Goal: Task Accomplishment & Management: Manage account settings

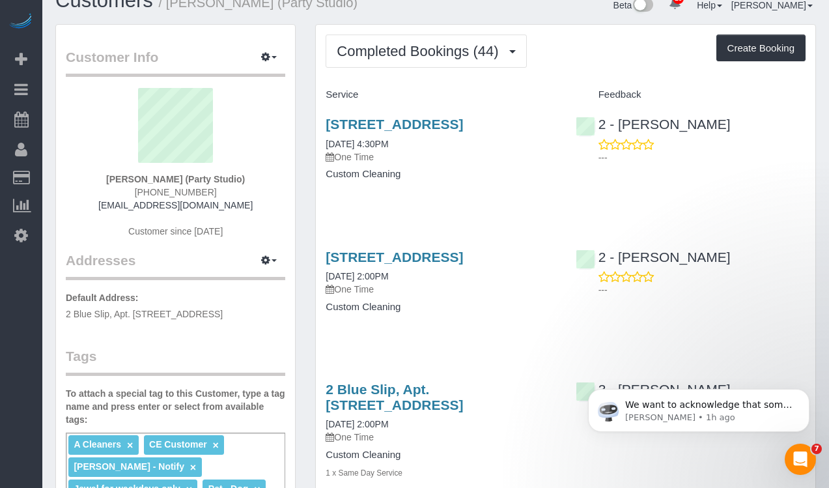
scroll to position [23, 0]
click at [278, 263] on button "button" at bounding box center [269, 261] width 33 height 20
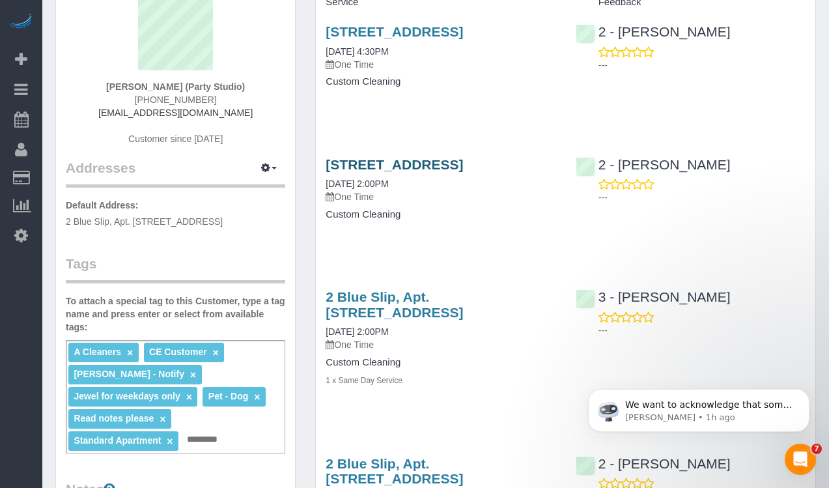
scroll to position [0, 0]
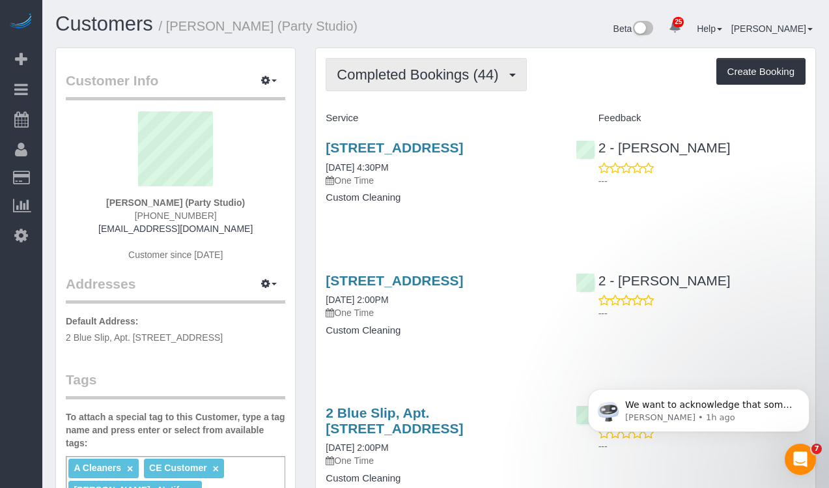
click at [511, 78] on button "Completed Bookings (44)" at bounding box center [426, 74] width 201 height 33
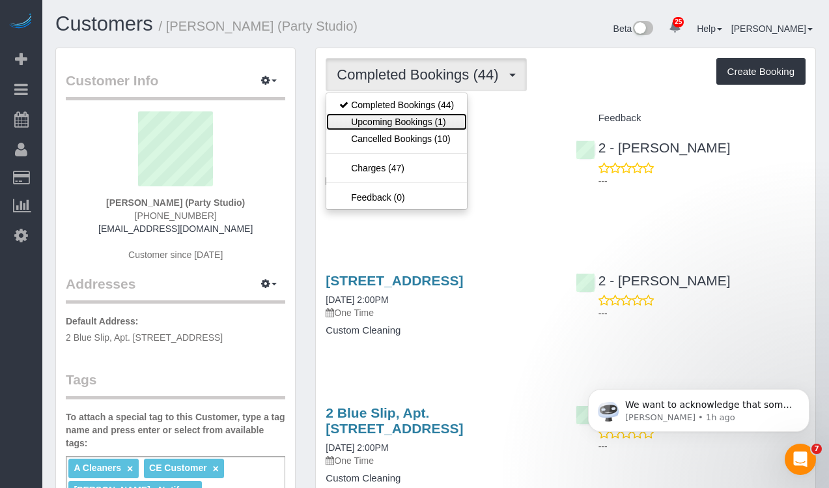
click at [440, 122] on link "Upcoming Bookings (1)" at bounding box center [396, 121] width 141 height 17
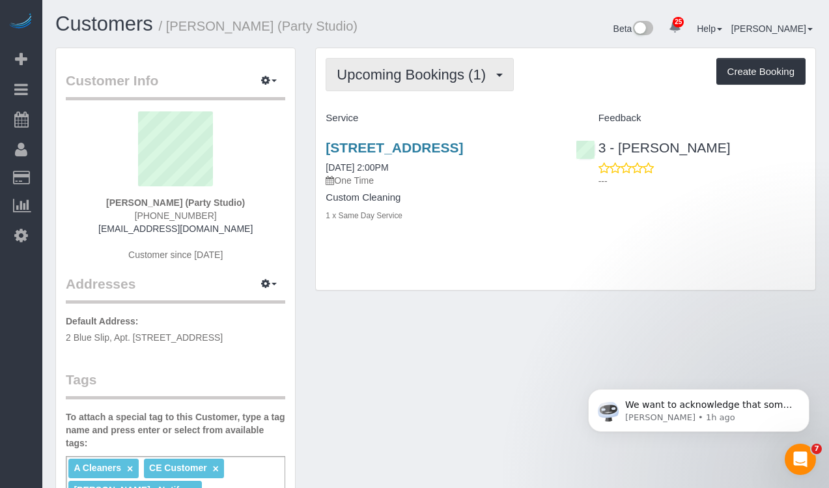
click at [500, 75] on span "button" at bounding box center [499, 75] width 7 height 3
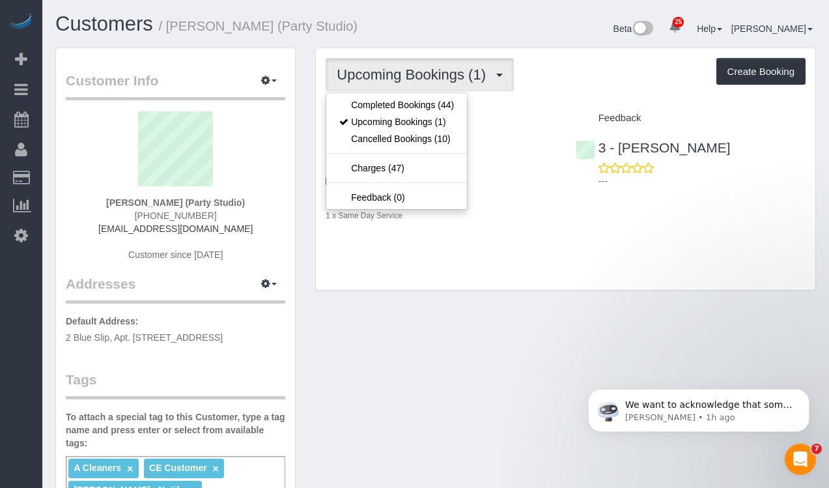
click at [581, 74] on div "Upcoming Bookings (1) Completed Bookings (44) Upcoming Bookings (1) Cancelled B…" at bounding box center [566, 74] width 480 height 33
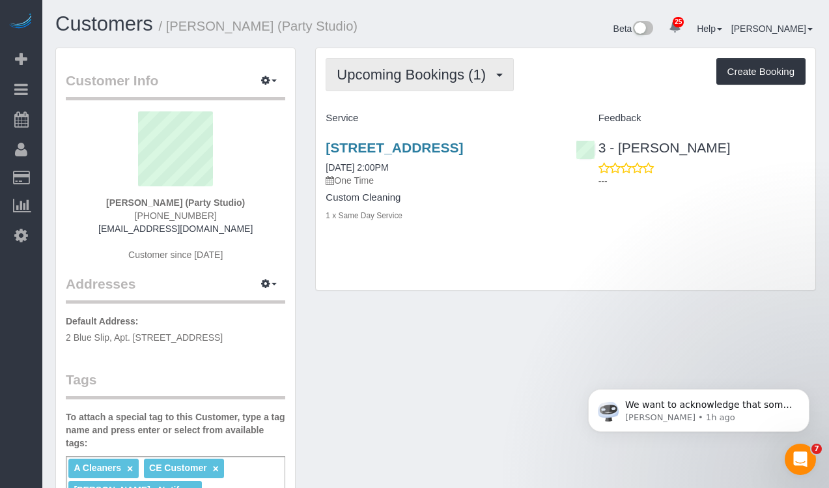
click at [497, 74] on span "button" at bounding box center [499, 75] width 7 height 3
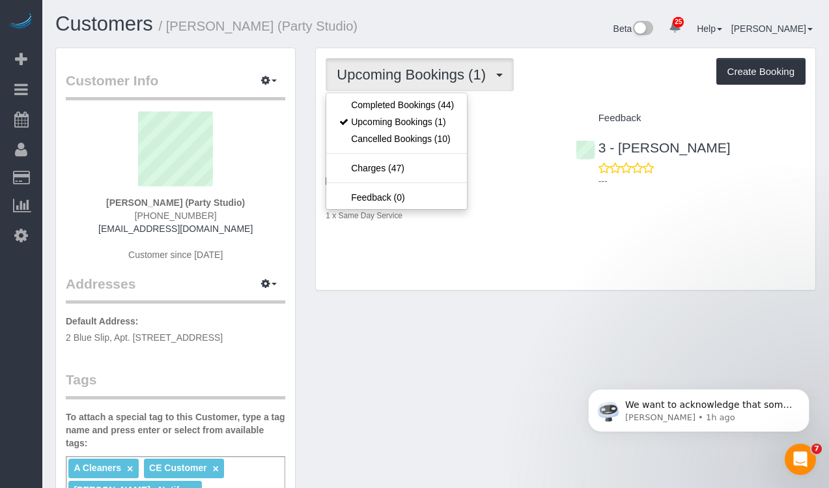
click at [463, 152] on link "[STREET_ADDRESS]" at bounding box center [394, 147] width 137 height 15
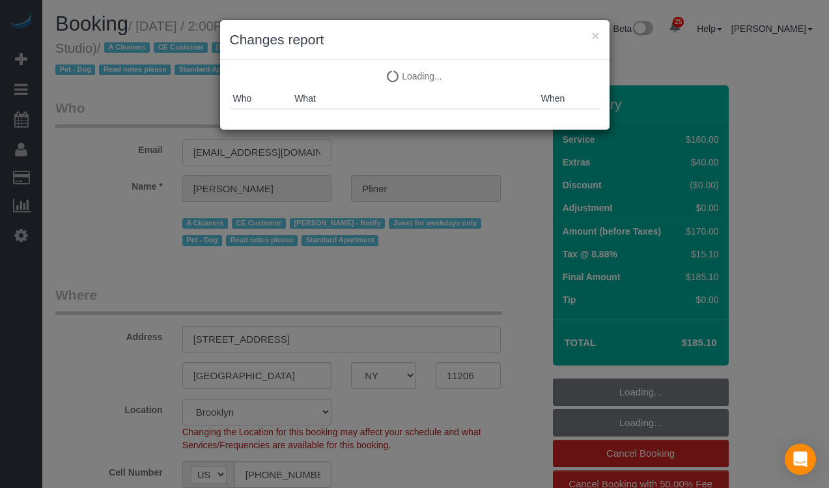
select select "NY"
select select "string:stripe-pm_1Ra3TY4VGloSiKo7j3jCiqJ4"
select select "spot1"
select select "number:89"
select select "number:90"
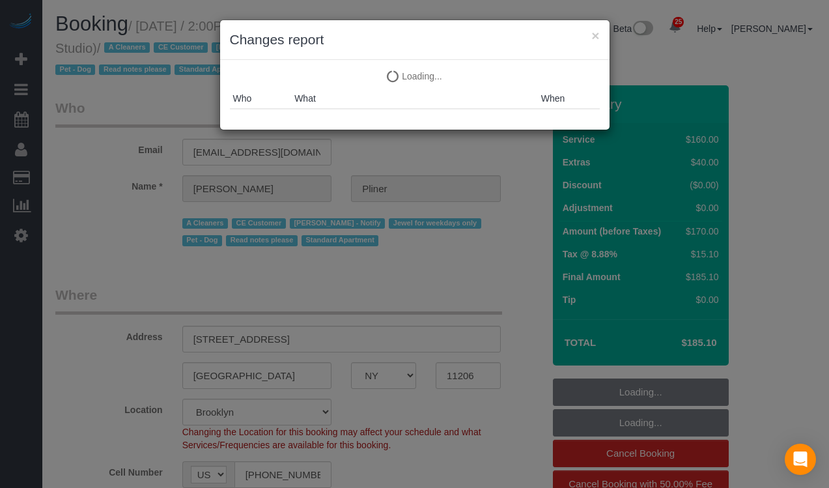
select select "number:13"
select select "number:7"
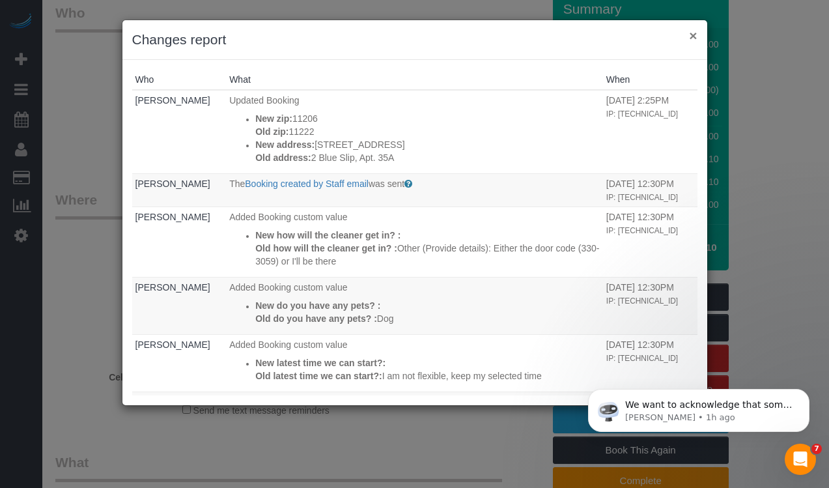
click at [693, 38] on button "×" at bounding box center [693, 36] width 8 height 14
